Goal: Transaction & Acquisition: Register for event/course

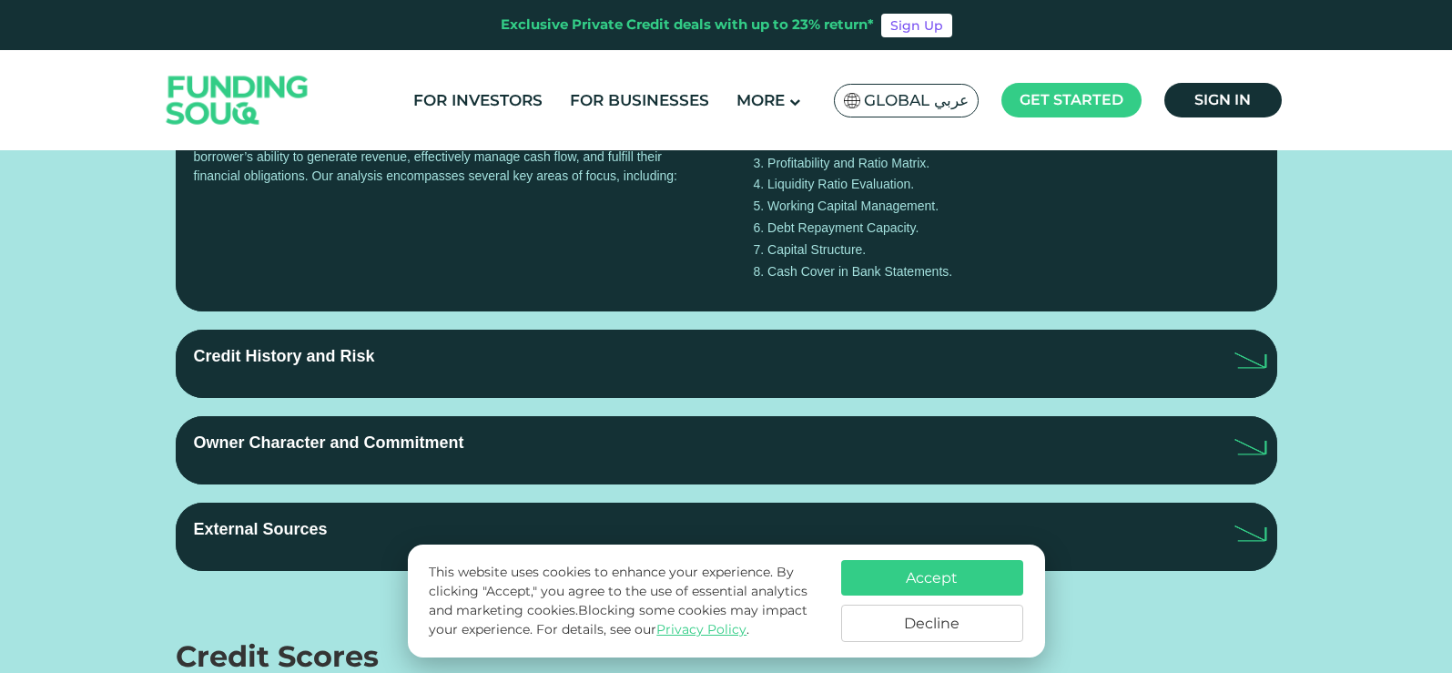
scroll to position [2003, 0]
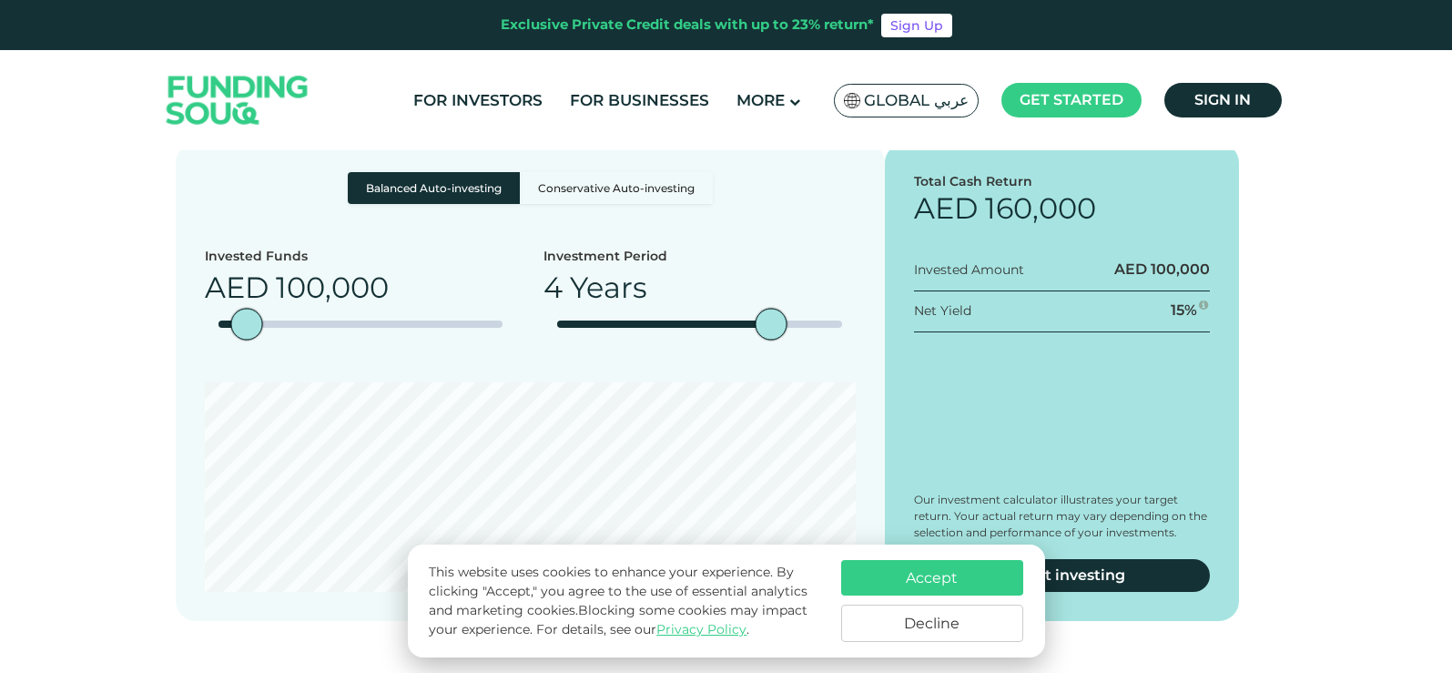
drag, startPoint x: 560, startPoint y: 297, endPoint x: 583, endPoint y: 293, distance: 23.0
drag, startPoint x: 821, startPoint y: 277, endPoint x: 962, endPoint y: 302, distance: 143.4
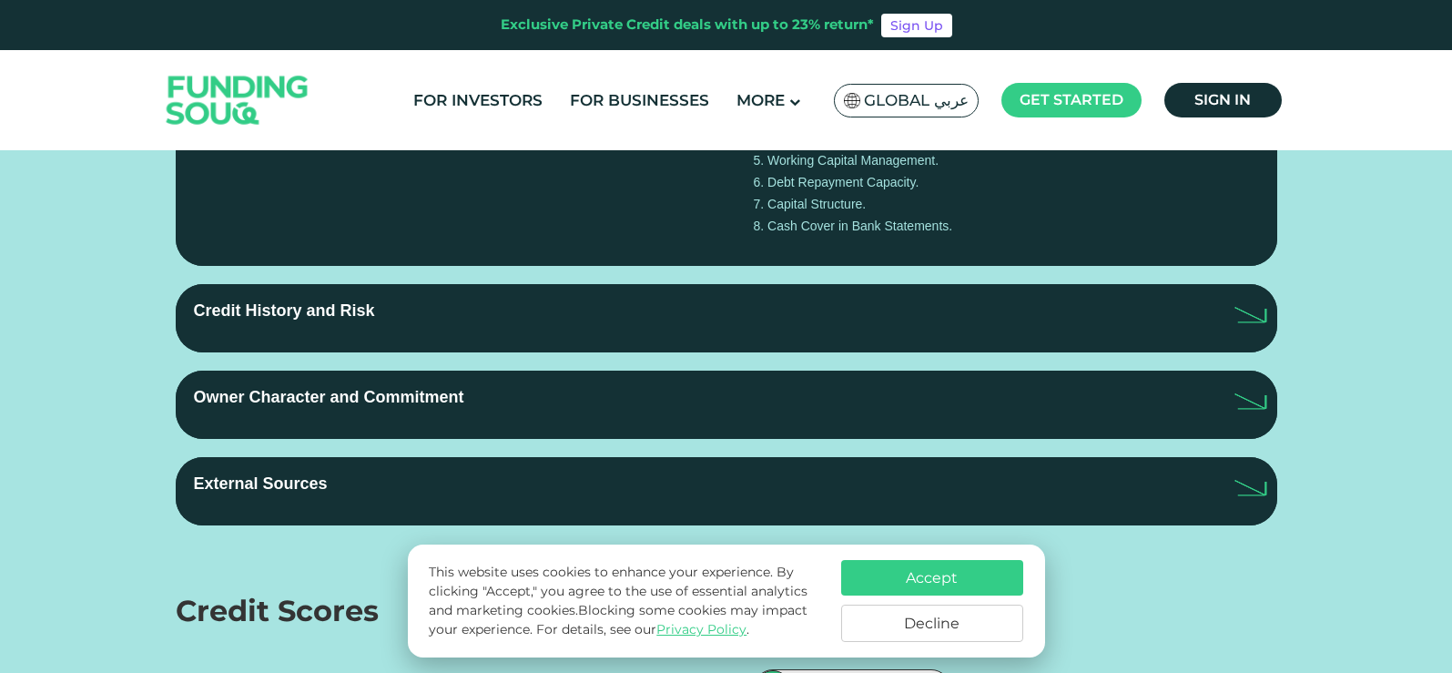
scroll to position [3368, 0]
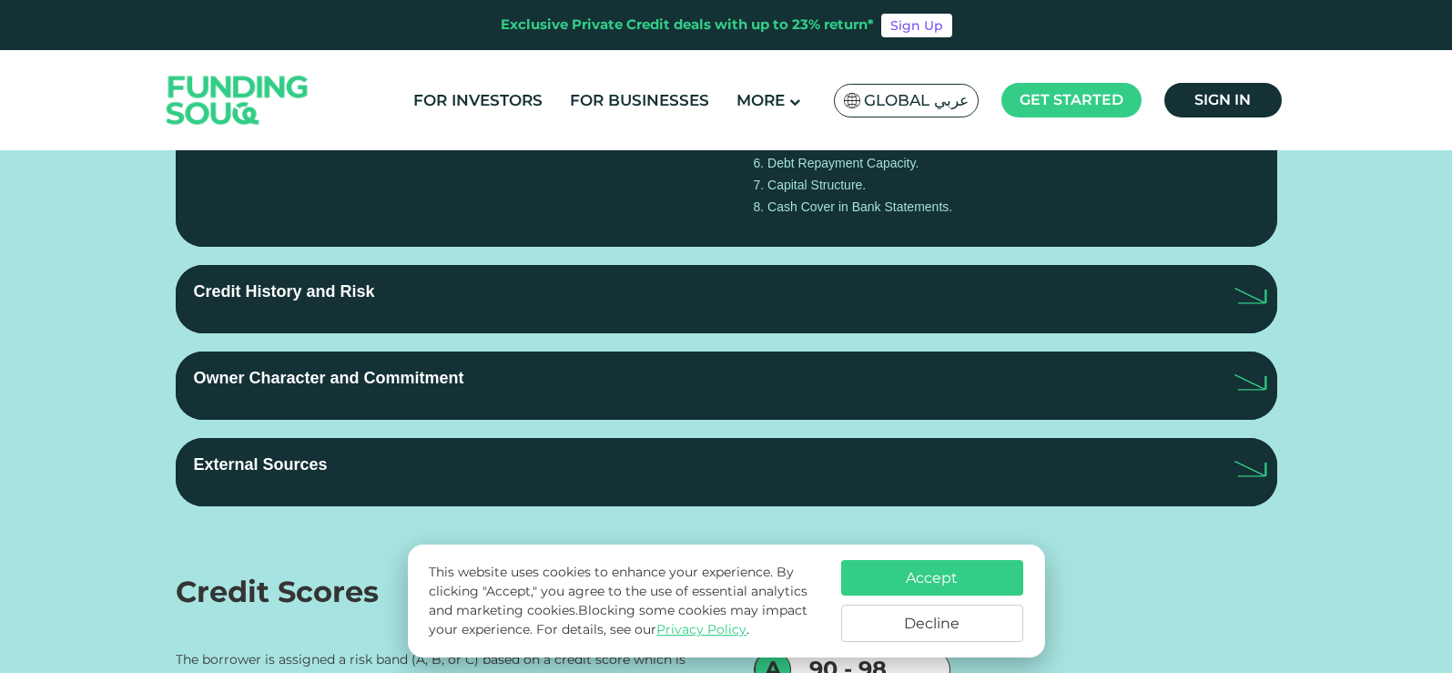
type tc-range-slider "10000"
drag, startPoint x: 250, startPoint y: 484, endPoint x: 222, endPoint y: 487, distance: 28.4
type tc-range-slider "10000"
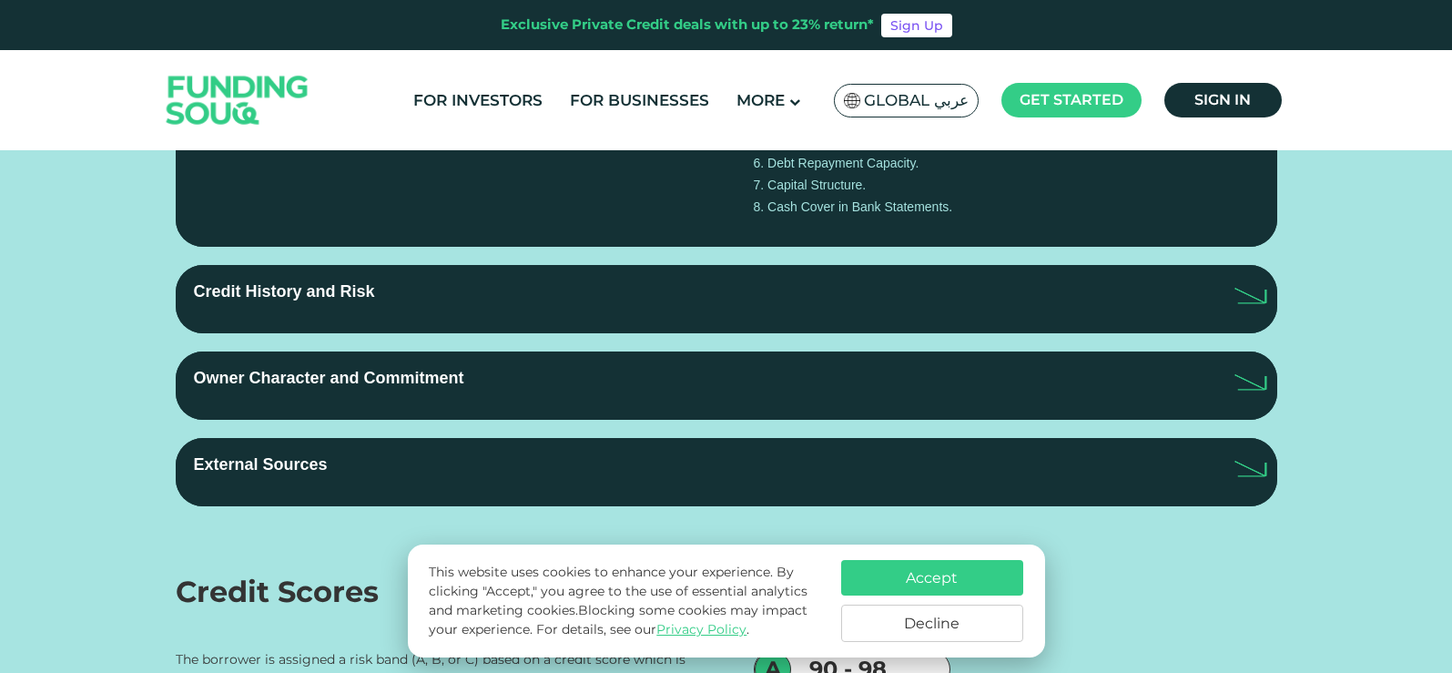
type tc-range-slider "10000"
drag, startPoint x: 780, startPoint y: 482, endPoint x: 579, endPoint y: 494, distance: 201.6
type tc-range-slider "5"
drag, startPoint x: 448, startPoint y: 442, endPoint x: 442, endPoint y: 394, distance: 48.6
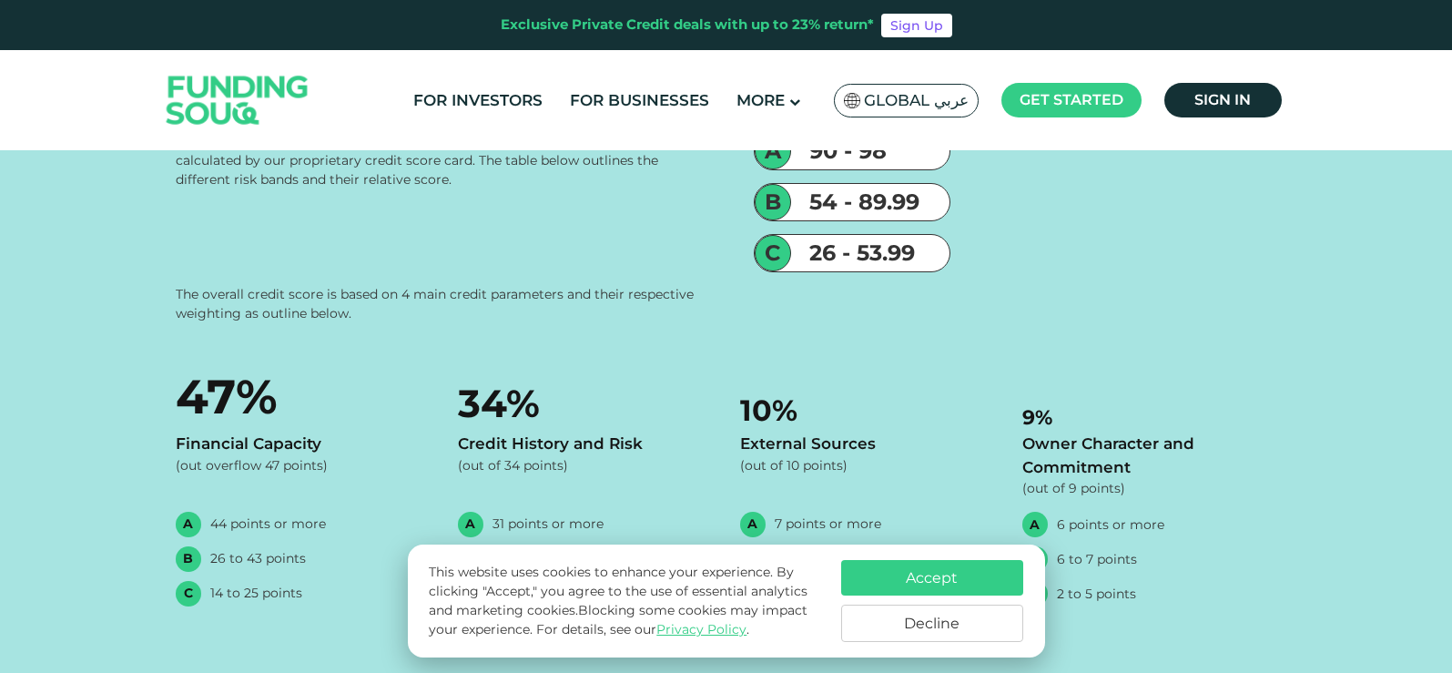
scroll to position [3914, 0]
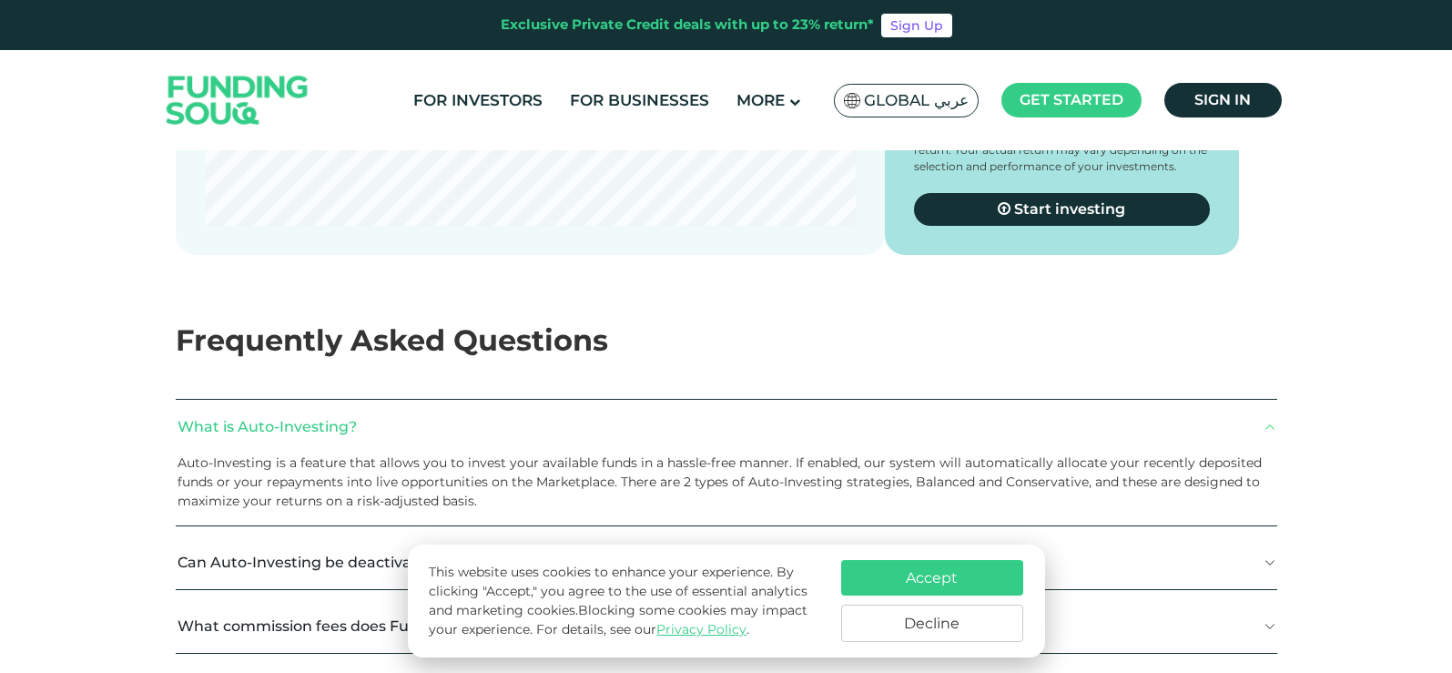
scroll to position [2367, 0]
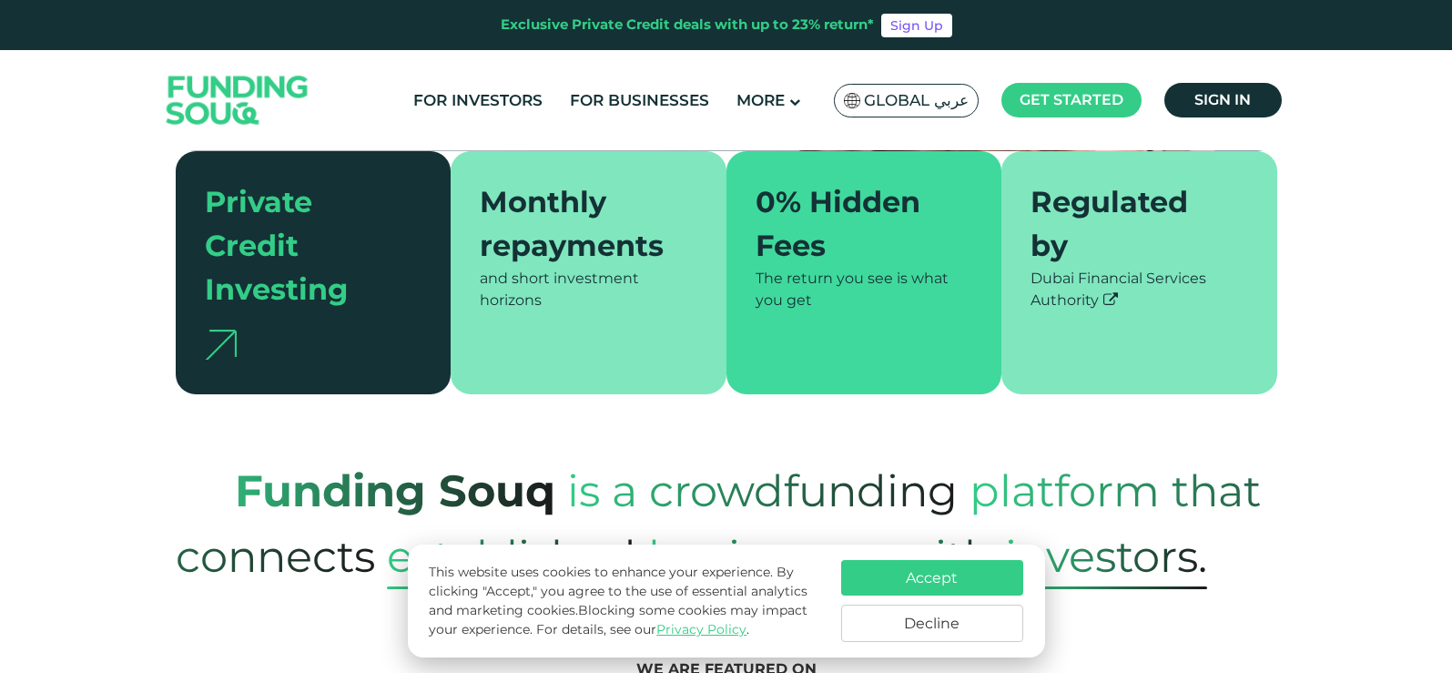
scroll to position [455, 0]
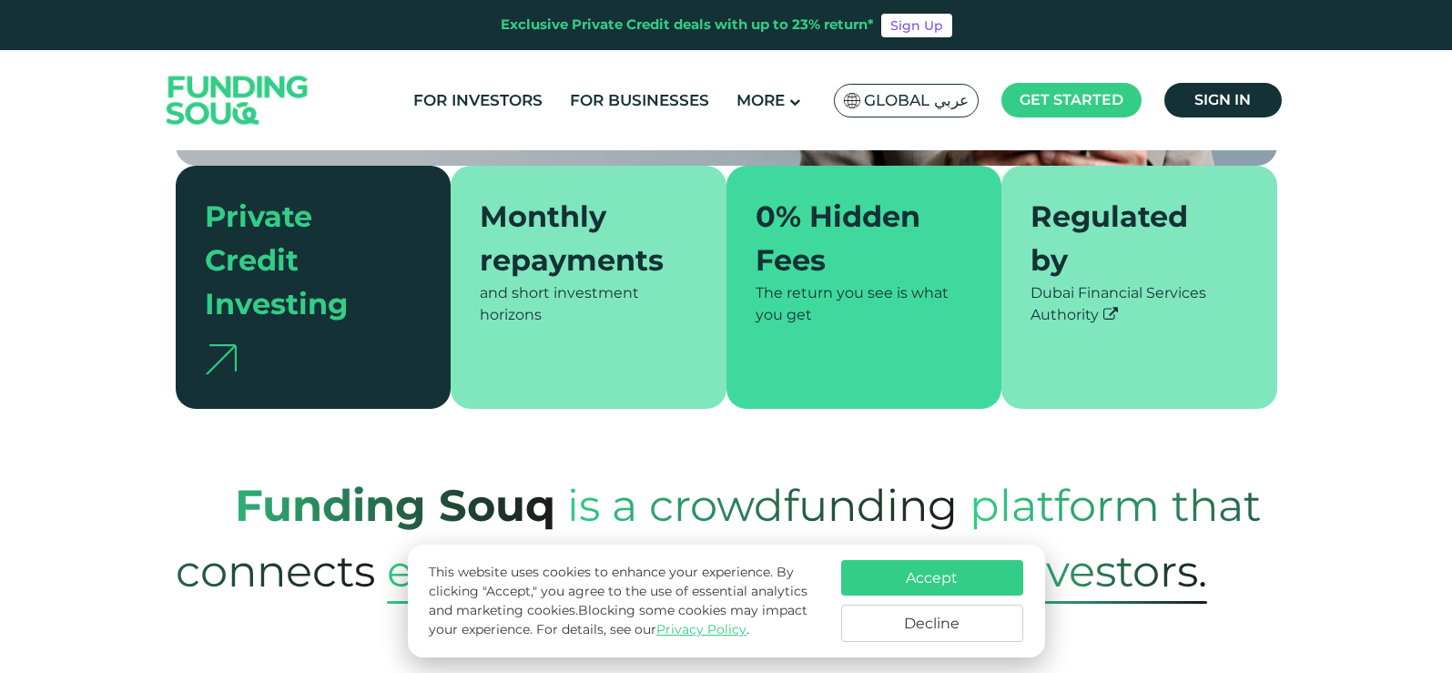
click at [950, 613] on button "Decline" at bounding box center [932, 622] width 182 height 37
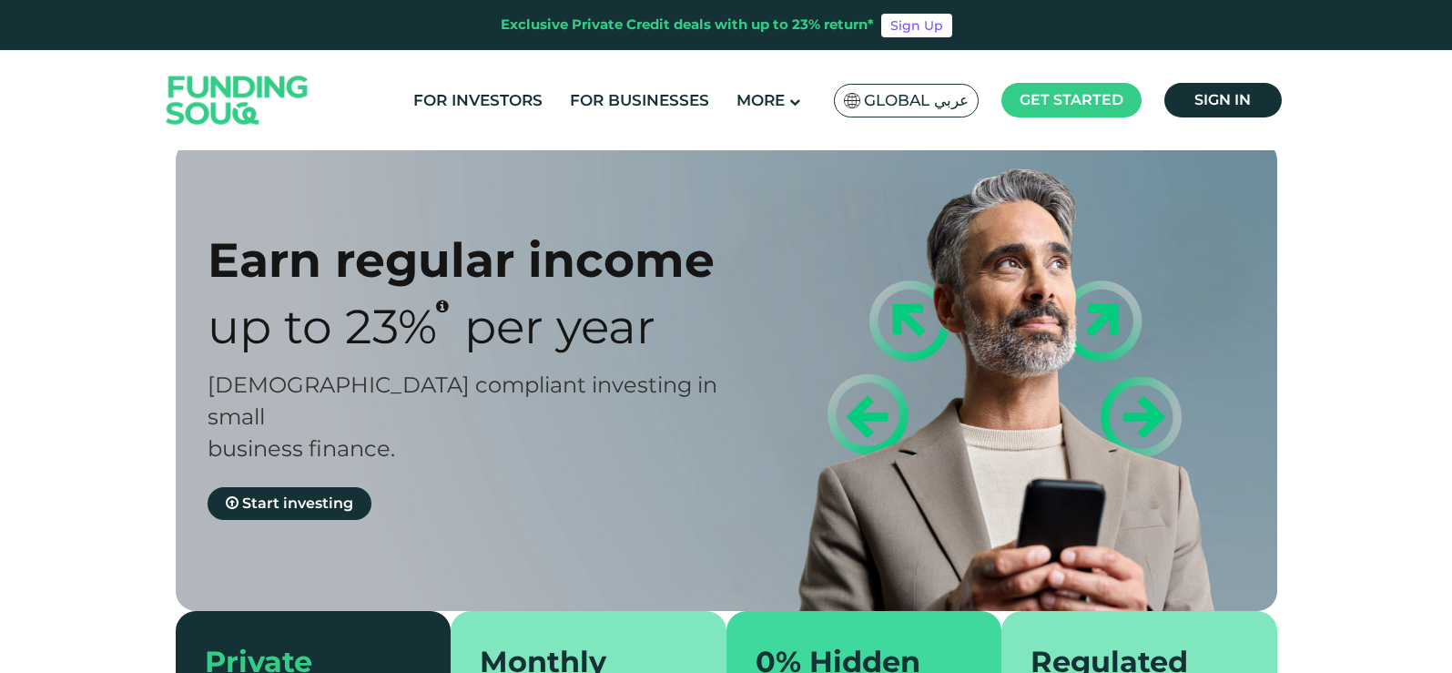
scroll to position [0, 0]
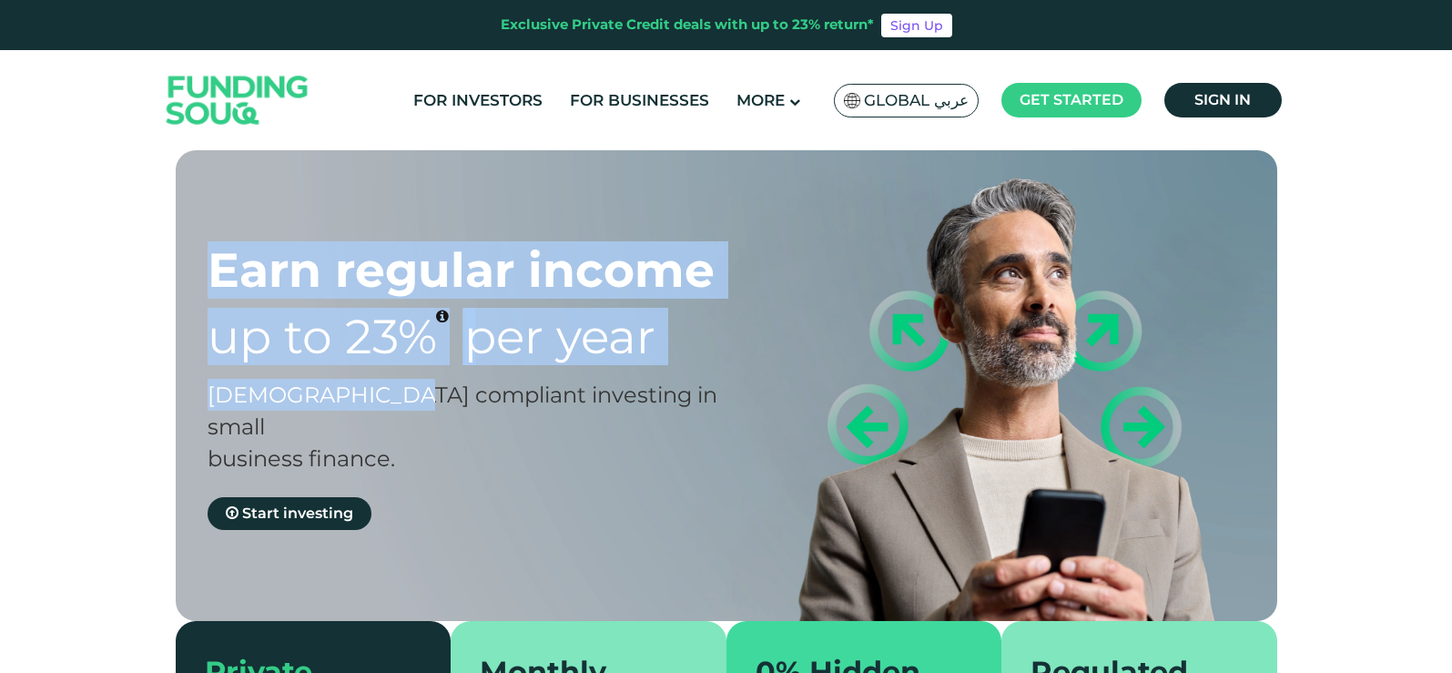
drag, startPoint x: 221, startPoint y: 262, endPoint x: 387, endPoint y: 379, distance: 202.5
click at [387, 379] on div "Earn regular income Up to 23% Per Year Sharia compliant investing in small busi…" at bounding box center [483, 385] width 551 height 289
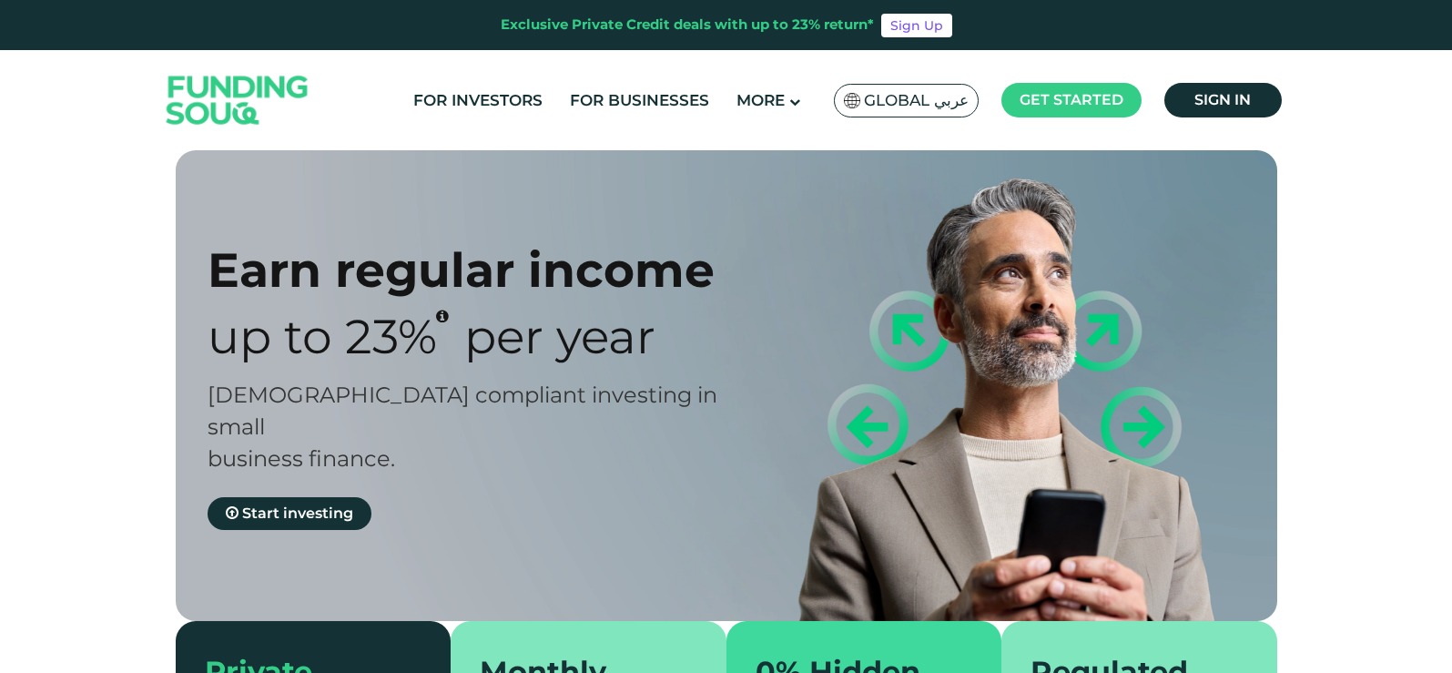
click at [399, 442] on div "Earn regular income Up to 23% Per Year Sharia compliant investing in small busi…" at bounding box center [483, 385] width 551 height 289
click at [295, 504] on span "Start investing" at bounding box center [297, 512] width 111 height 17
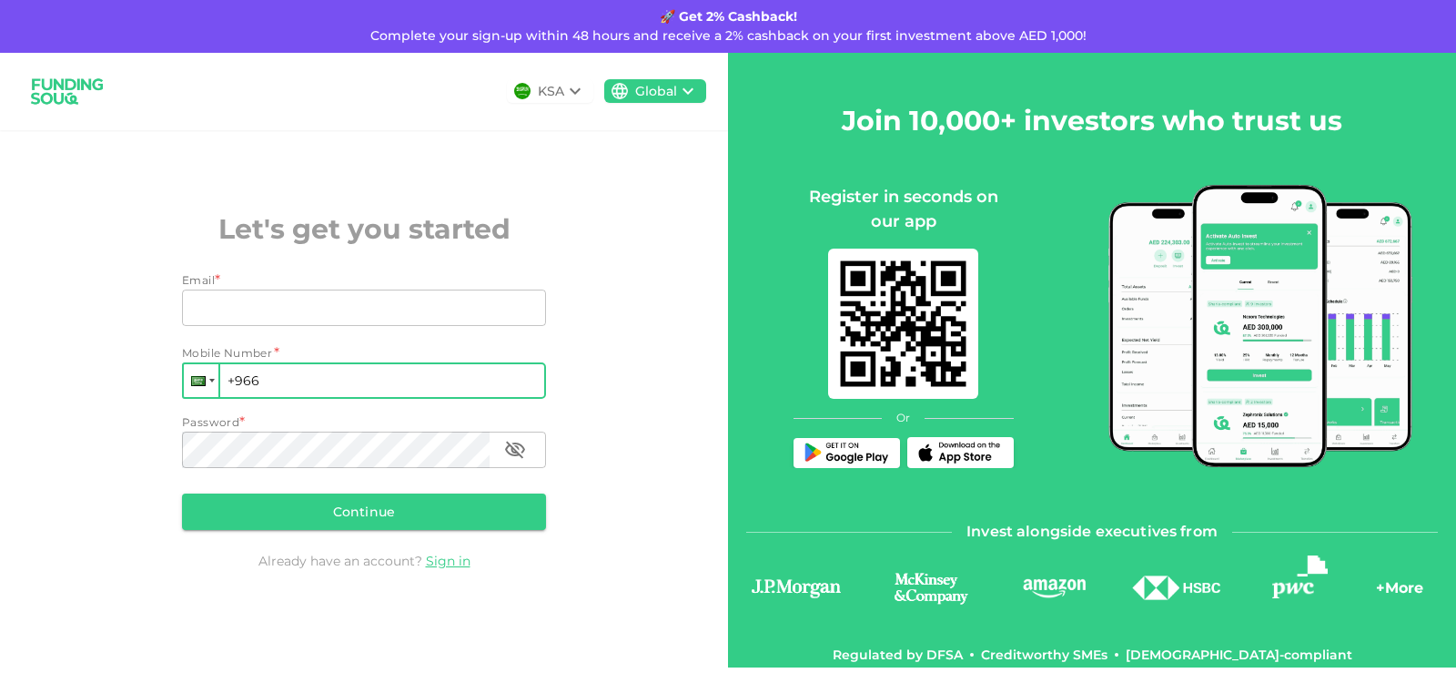
click at [208, 383] on div at bounding box center [201, 380] width 35 height 33
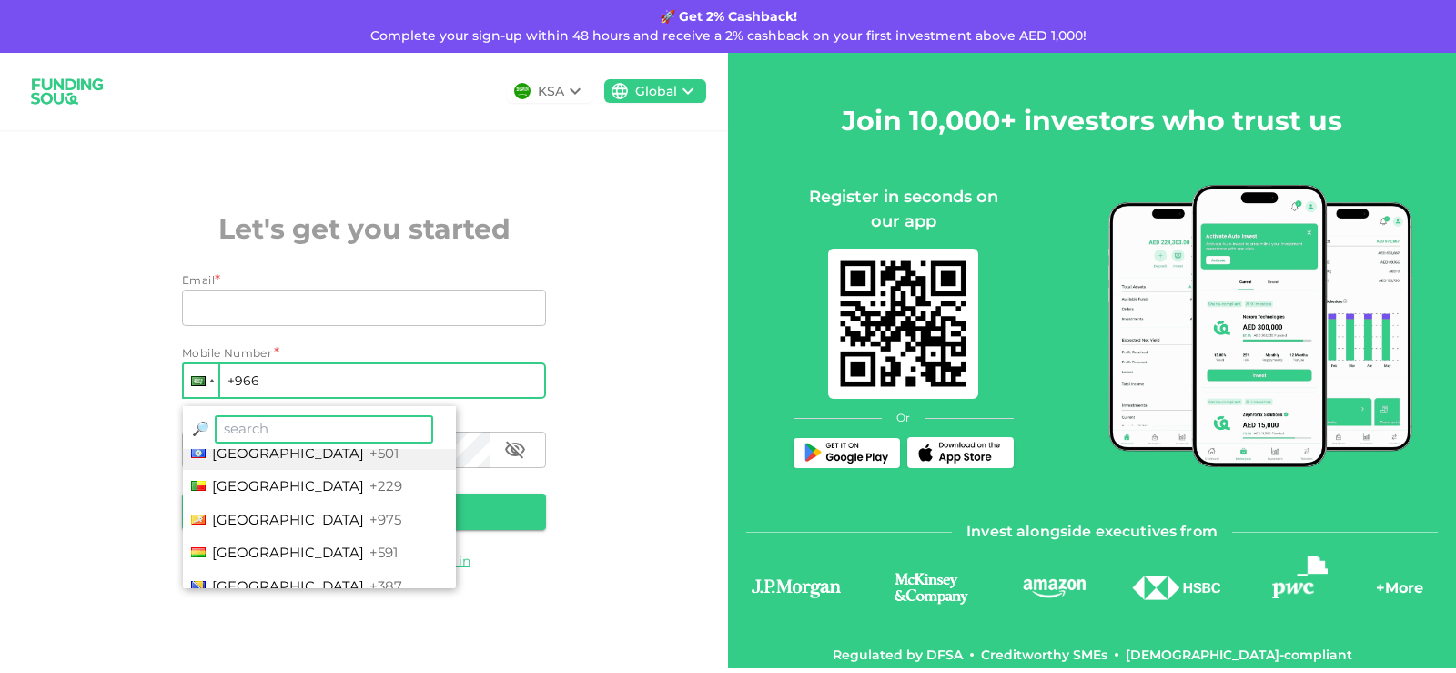
scroll to position [728, 0]
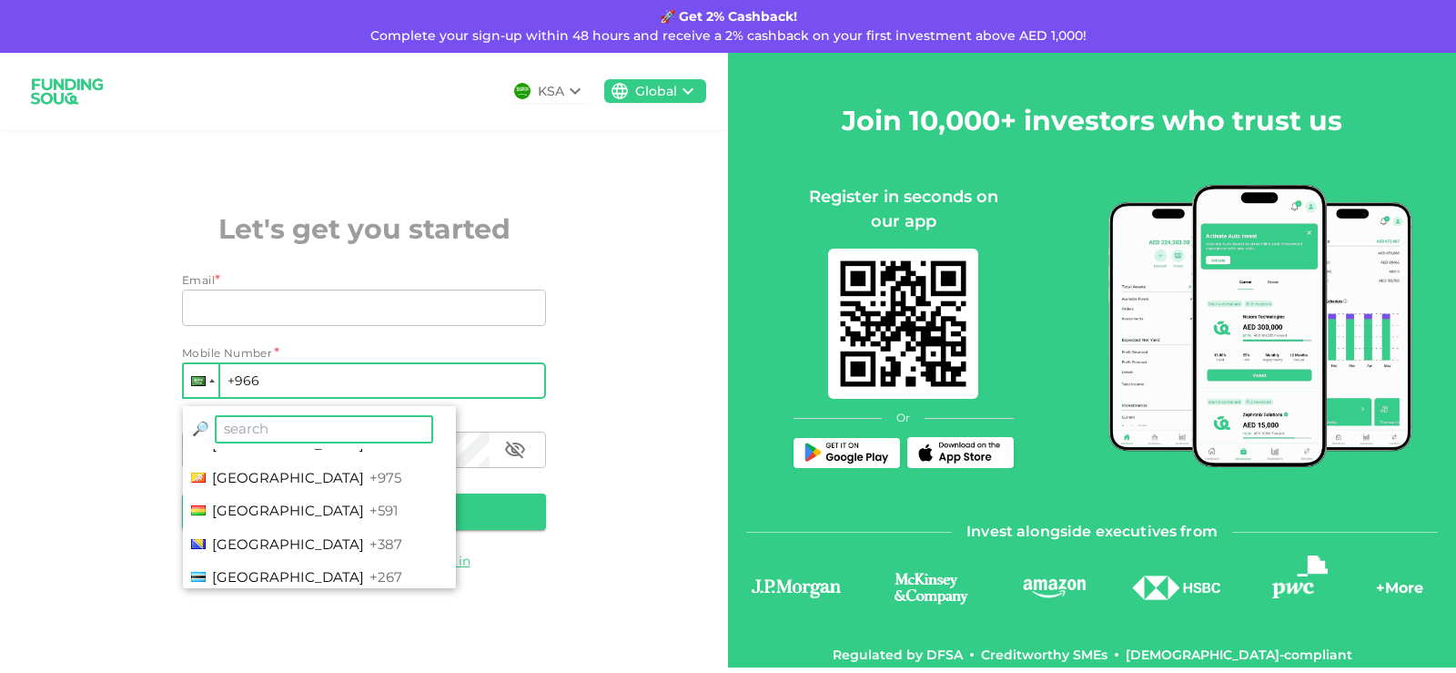
click at [256, 428] on input "search" at bounding box center [324, 429] width 218 height 28
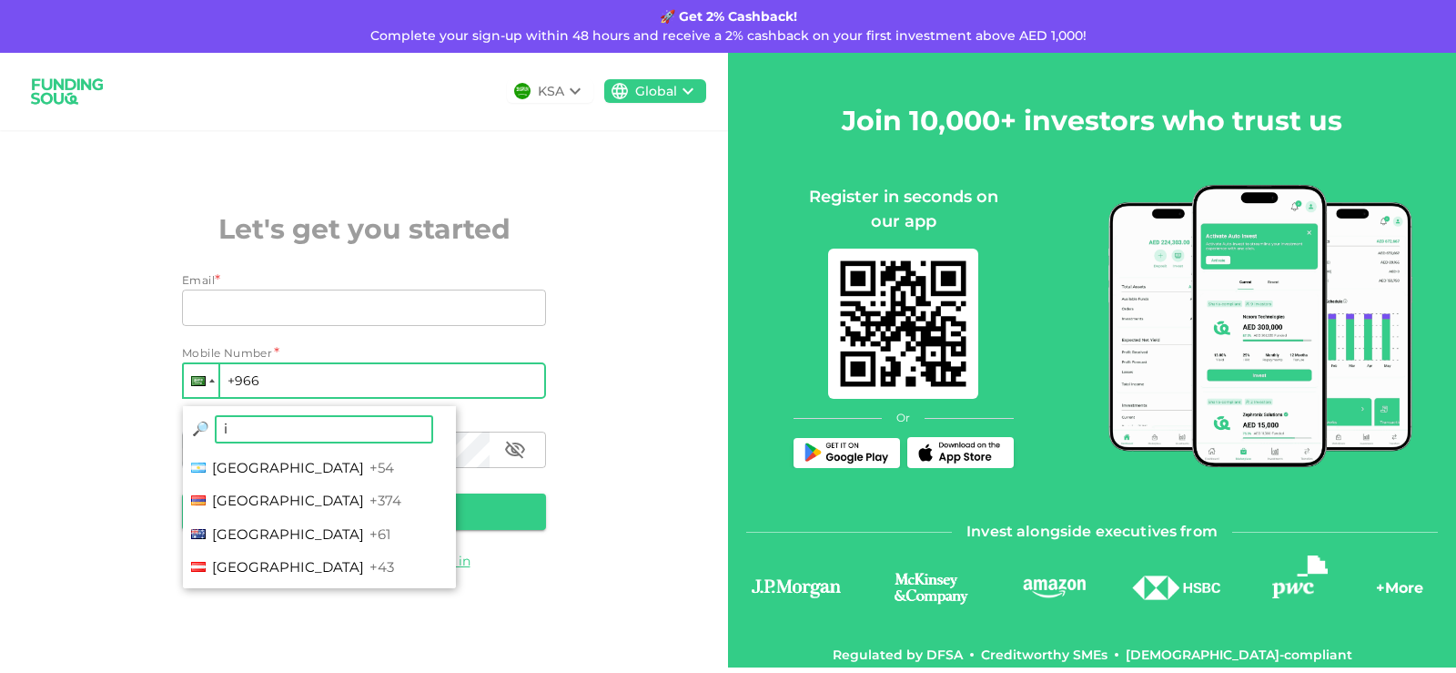
scroll to position [0, 0]
type input "in"
click at [370, 463] on span "+91" at bounding box center [380, 464] width 21 height 17
type input "+91"
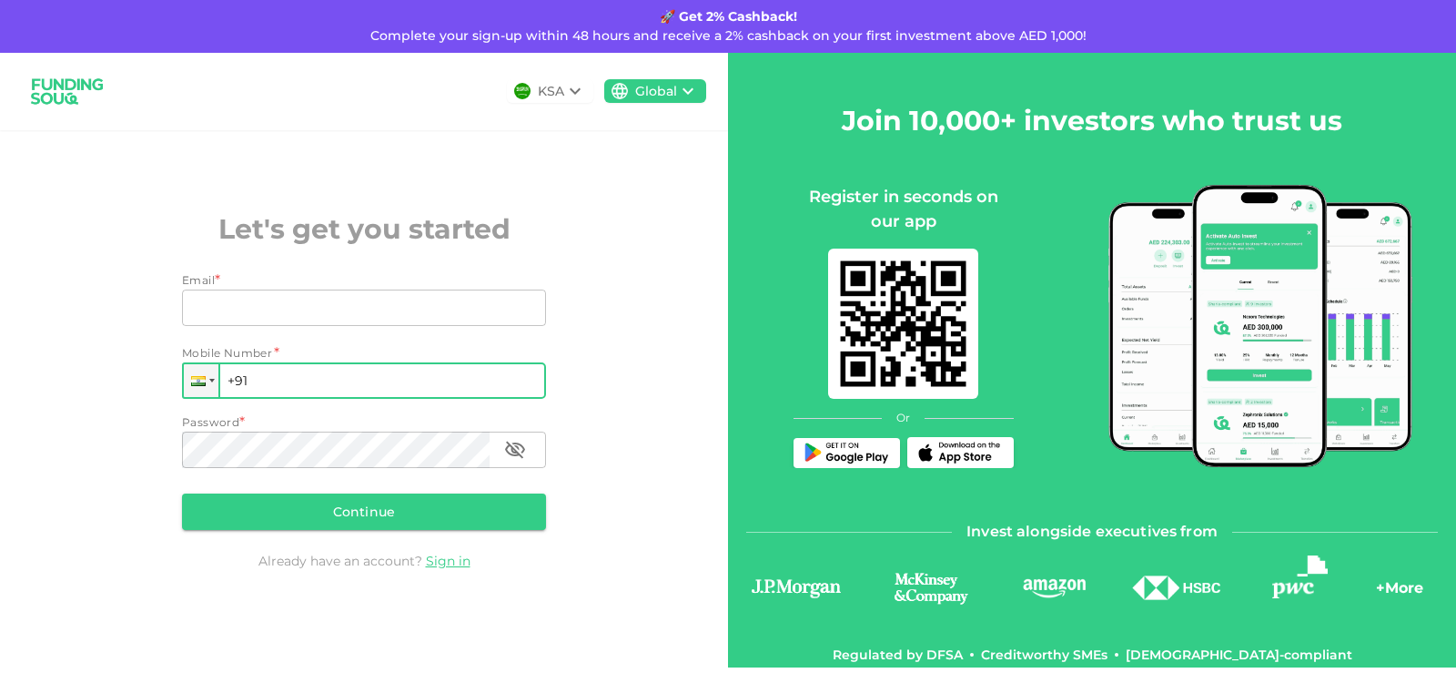
click at [575, 91] on icon at bounding box center [575, 91] width 22 height 22
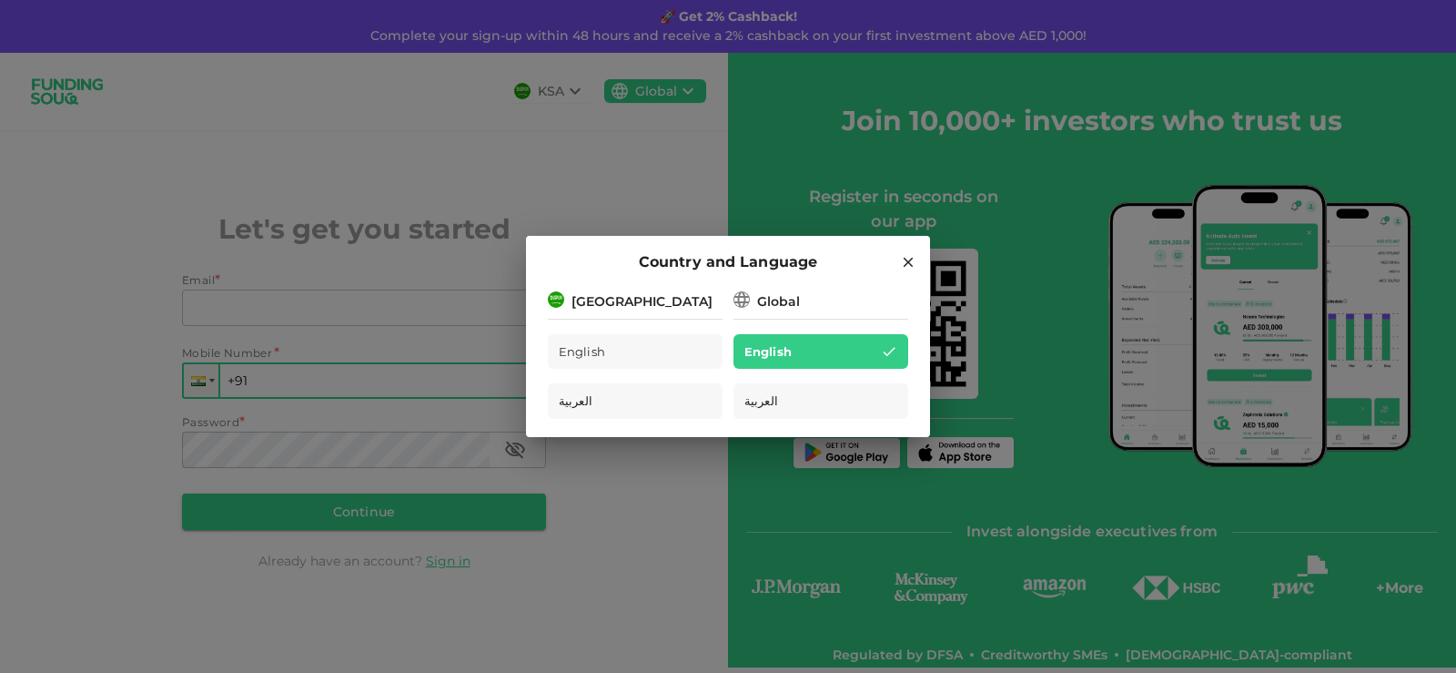
click at [657, 303] on div "[GEOGRAPHIC_DATA]" at bounding box center [635, 300] width 175 height 23
drag, startPoint x: 656, startPoint y: 303, endPoint x: 578, endPoint y: 307, distance: 78.4
click at [578, 307] on div "[GEOGRAPHIC_DATA]" at bounding box center [635, 300] width 175 height 23
click at [917, 260] on h2 "Country and Language" at bounding box center [728, 262] width 404 height 53
click at [908, 261] on icon at bounding box center [909, 263] width 10 height 10
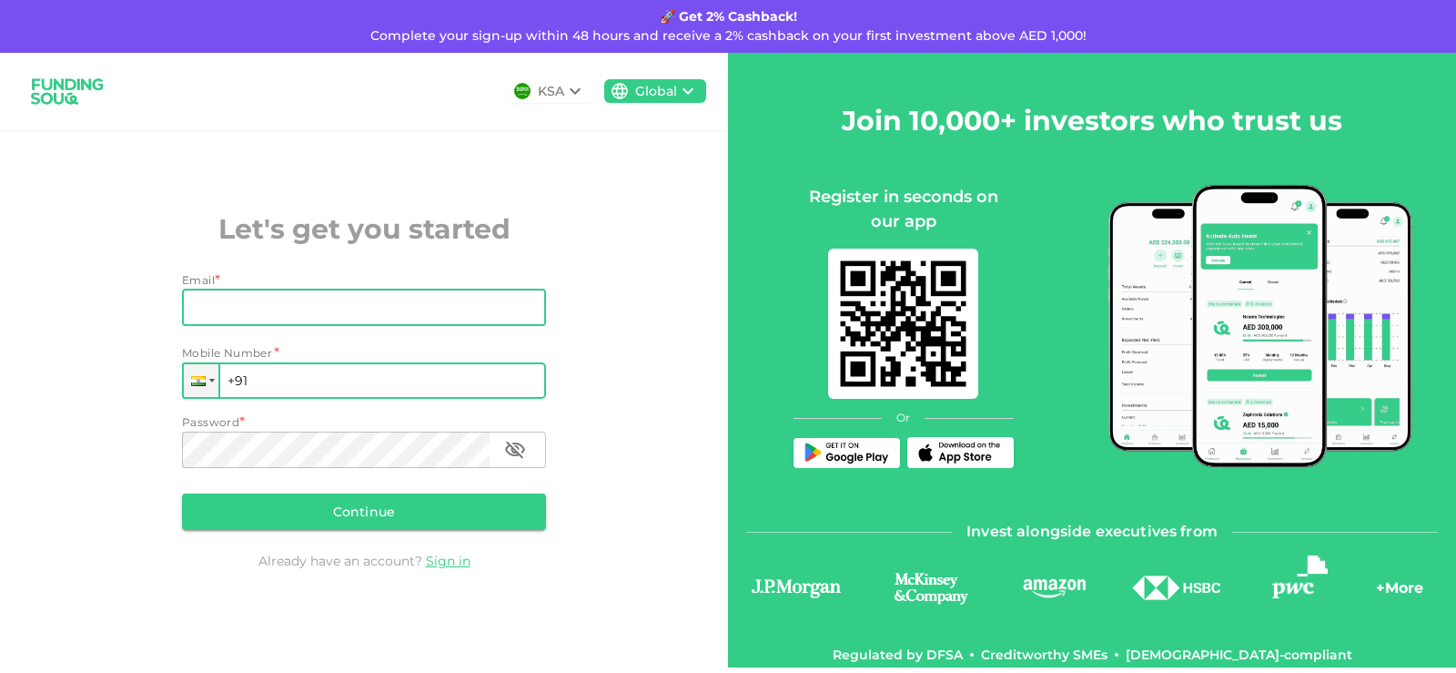
click at [355, 293] on input "Email" at bounding box center [354, 307] width 344 height 36
click at [264, 376] on input "+91" at bounding box center [364, 380] width 364 height 36
